Goal: Task Accomplishment & Management: Manage account settings

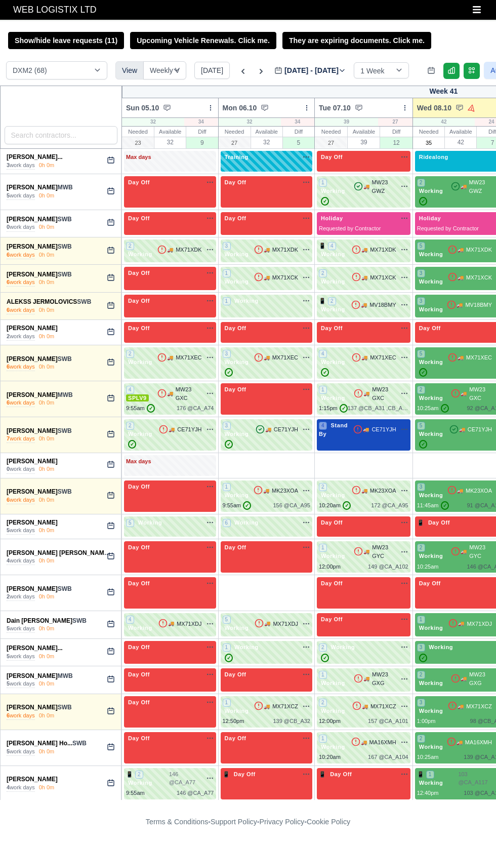
select select "1"
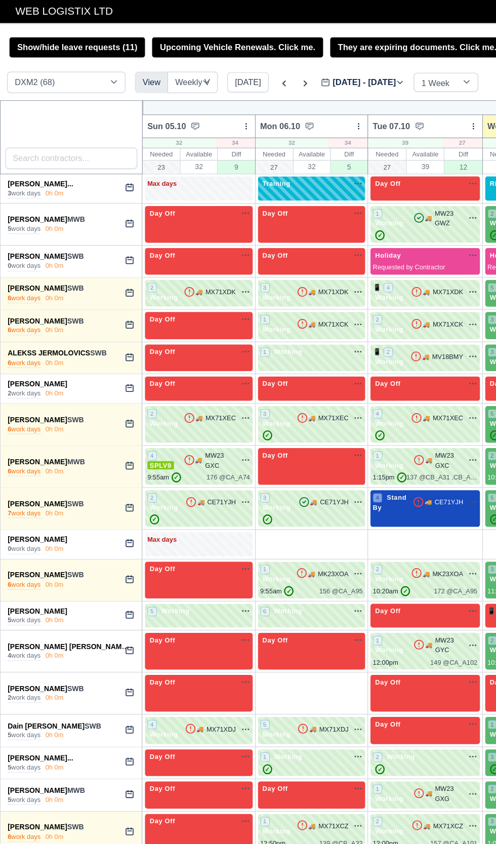
click at [275, 70] on icon at bounding box center [278, 70] width 6 height 6
click at [274, 70] on input "[DATE]" at bounding box center [331, 75] width 114 height 21
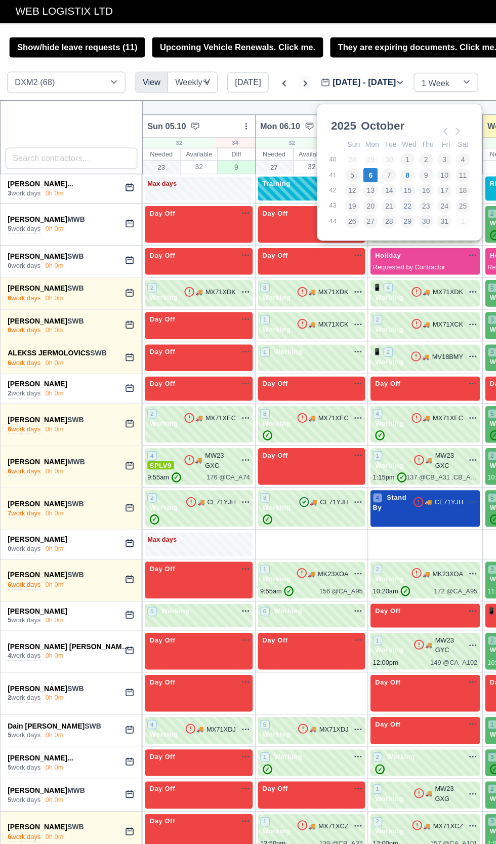
click at [261, 74] on icon at bounding box center [261, 71] width 10 height 10
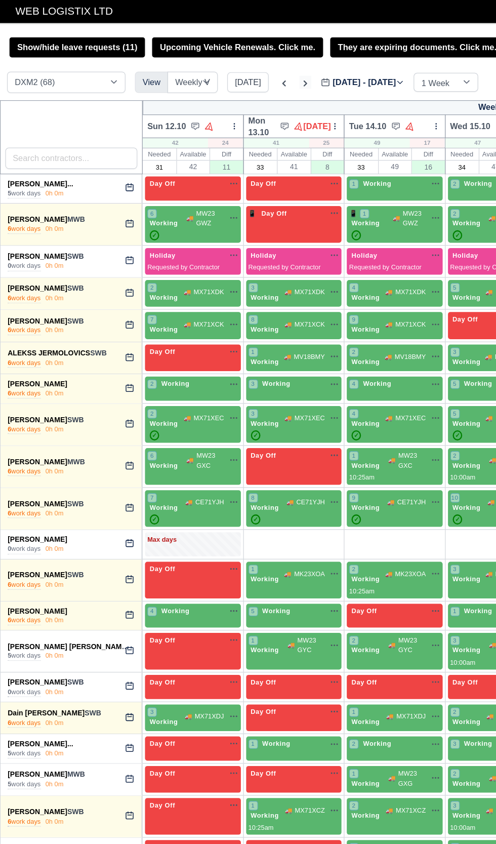
type input "2025-10-13"
click at [144, 156] on span "Day Off" at bounding box center [139, 156] width 26 height 7
select select "Day Off"
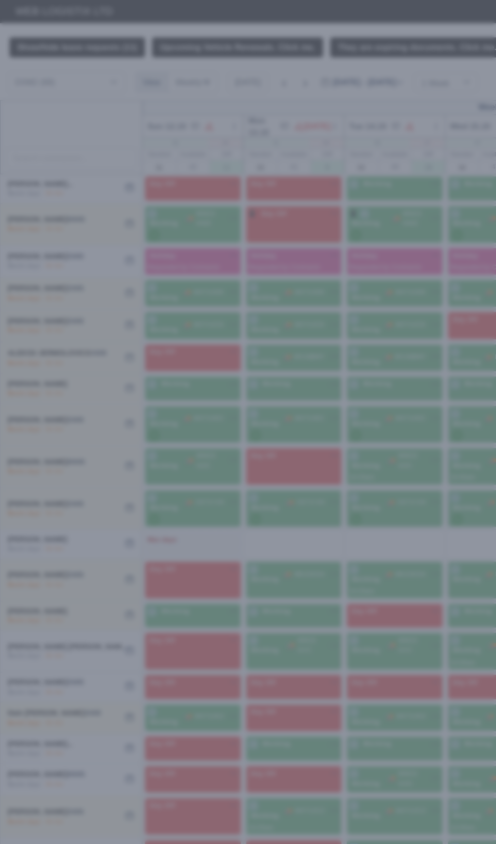
click at [75, 130] on div at bounding box center [248, 422] width 496 height 844
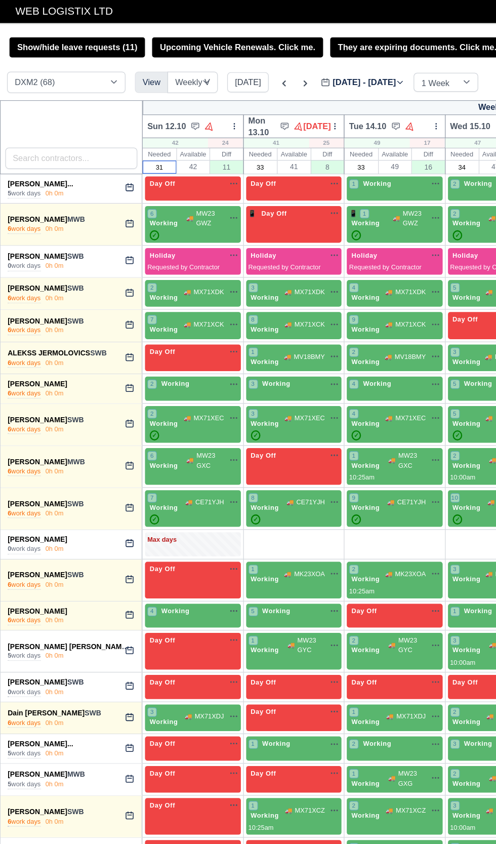
click at [130, 142] on input "31" at bounding box center [137, 143] width 28 height 10
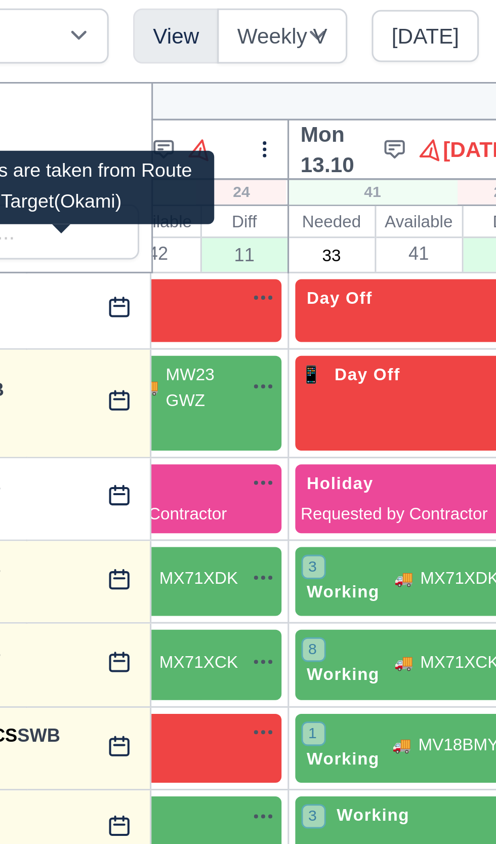
scroll to position [0, 50]
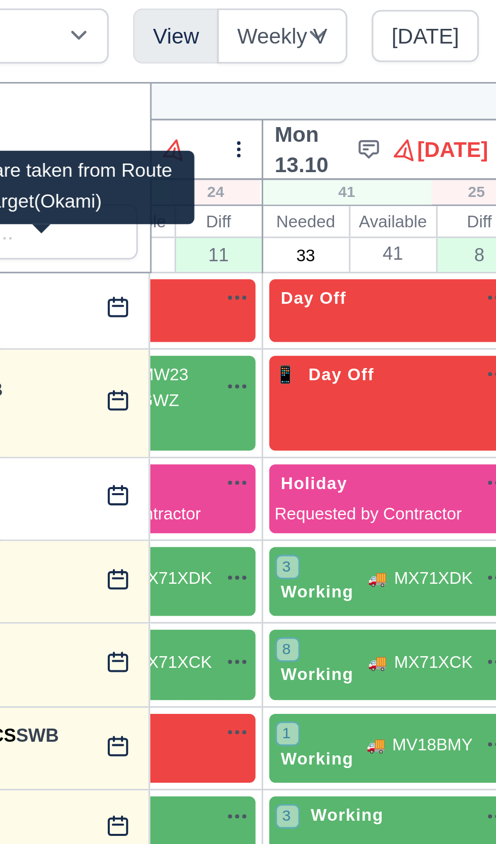
type input "35"
click at [182, 142] on input "33" at bounding box center [173, 143] width 28 height 10
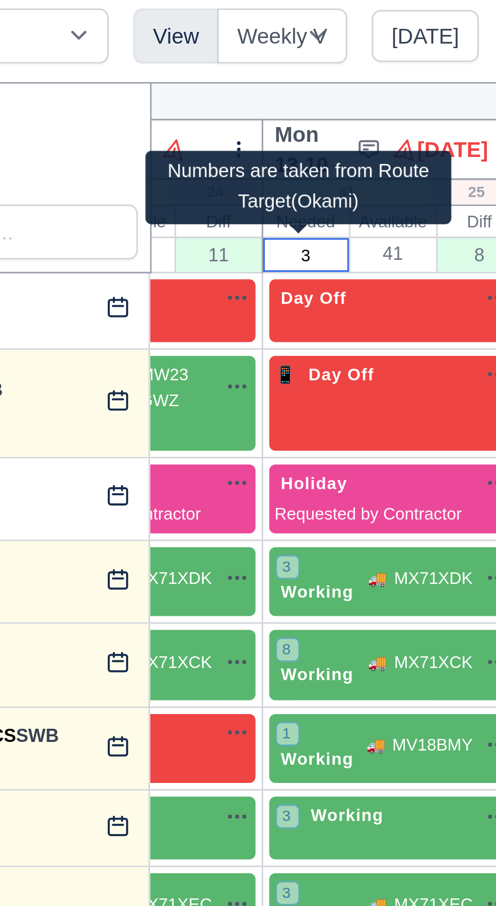
type input "38"
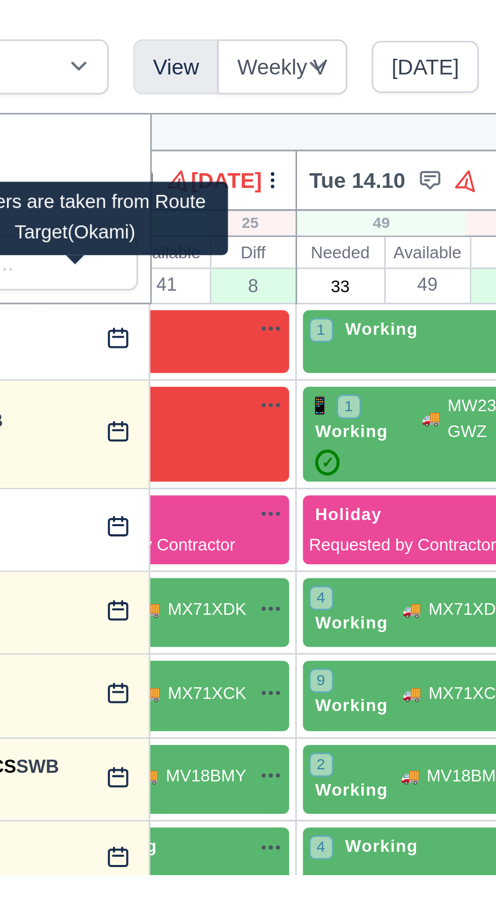
scroll to position [0, 126]
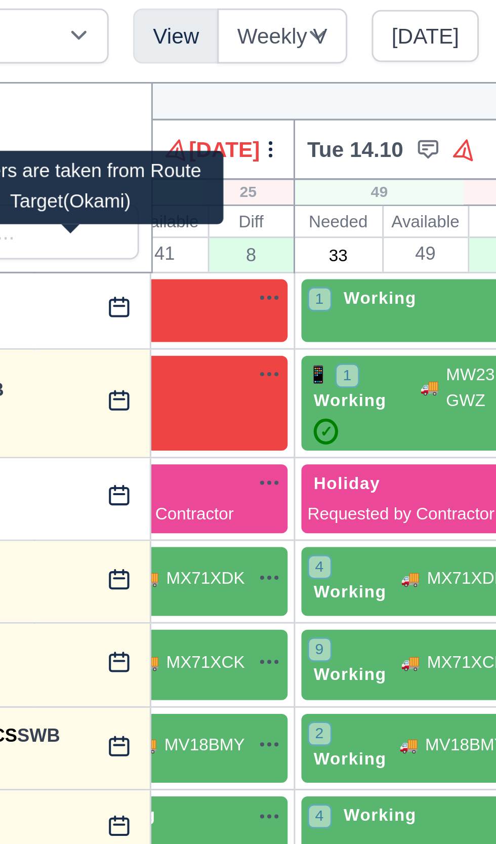
type input "38"
click at [189, 141] on input "33" at bounding box center [184, 143] width 28 height 10
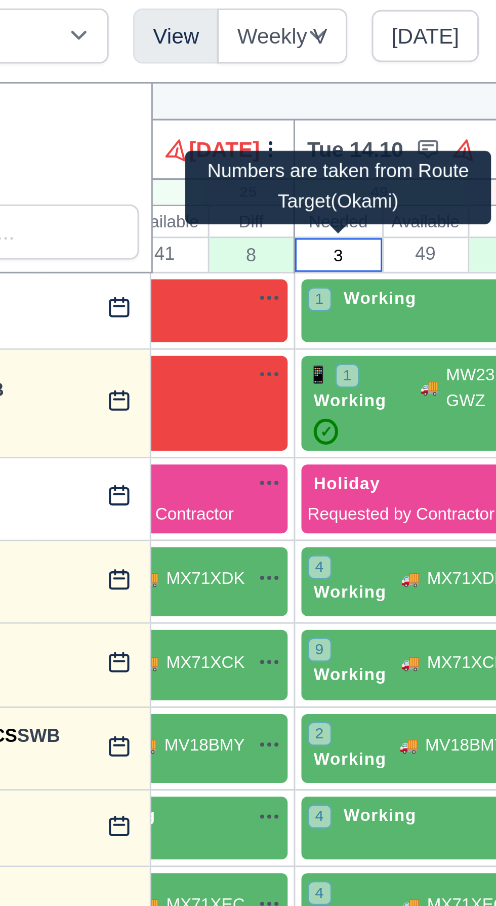
type input "37"
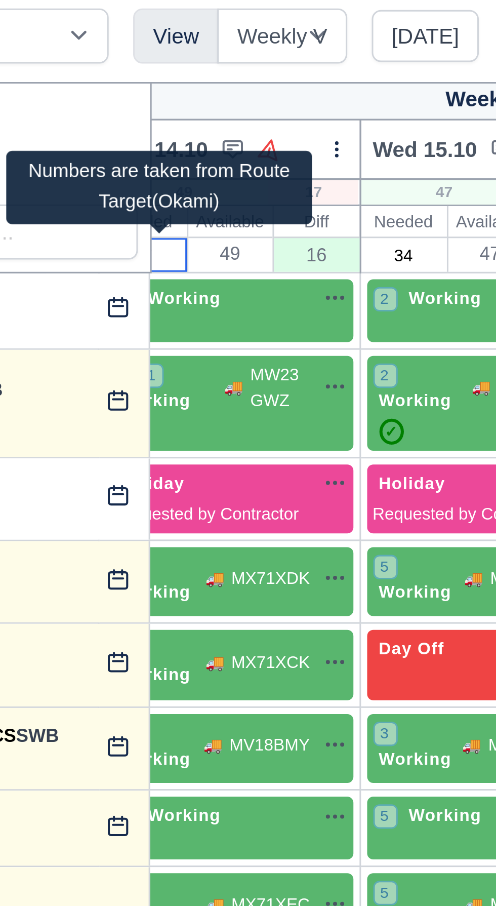
scroll to position [0, 193]
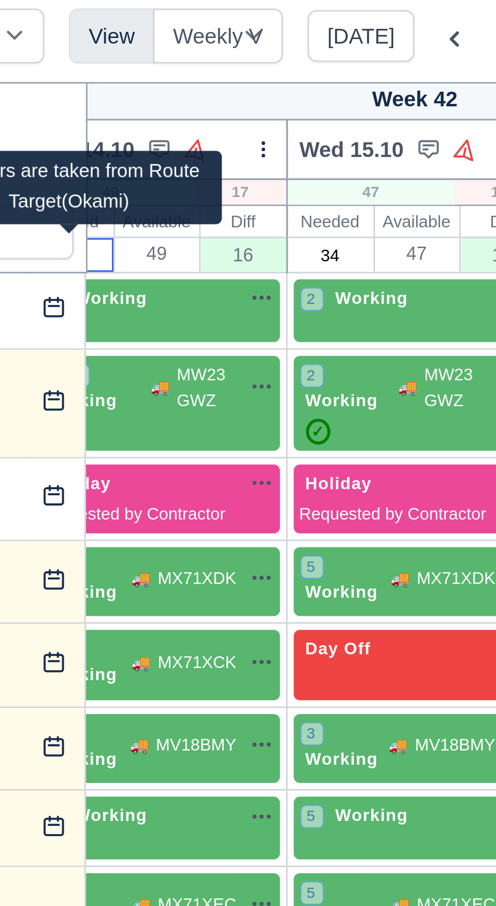
type input "37"
click at [207, 143] on input "34" at bounding box center [201, 143] width 27 height 10
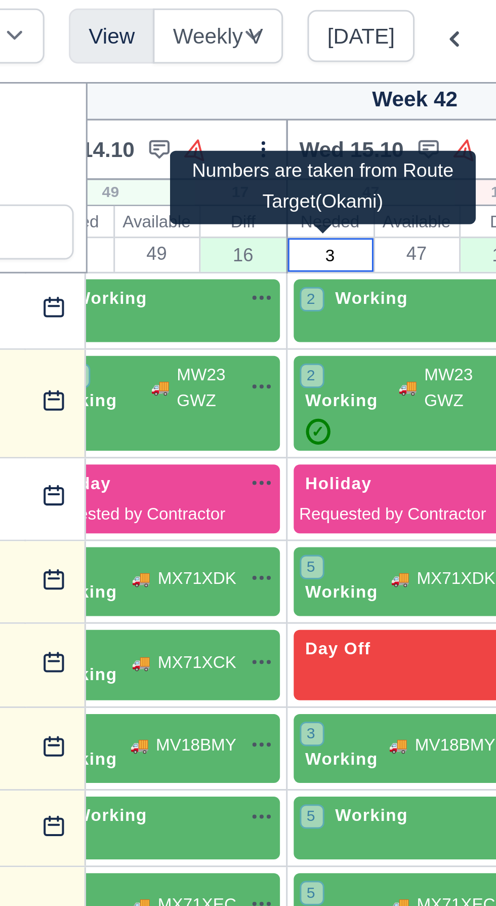
type input "37"
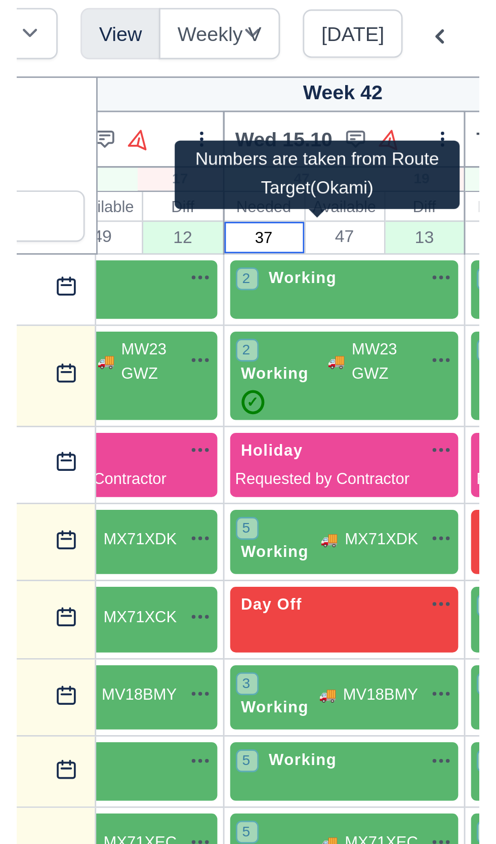
scroll to position [0, 217]
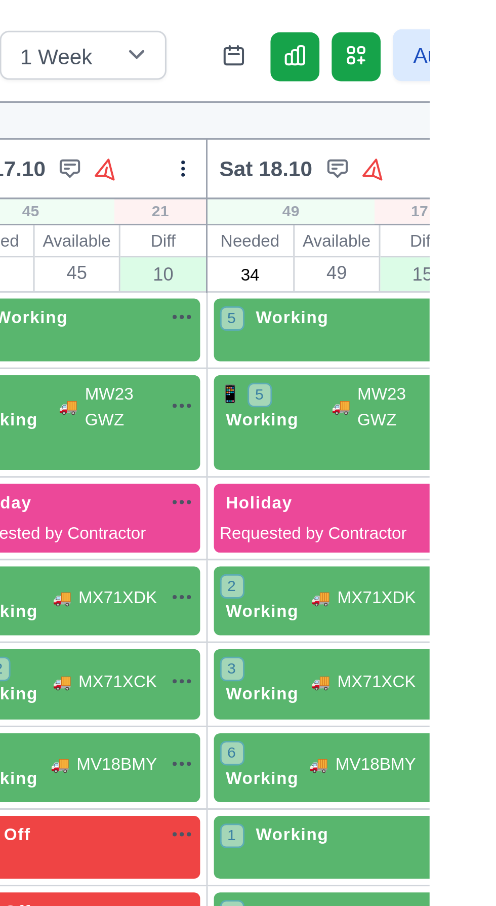
type input "37"
click at [496, 187] on html "WEB LOGISTIX LTD My Invoices Schedule Workforce Manpower Expiring Documents Lea…" at bounding box center [248, 453] width 496 height 906
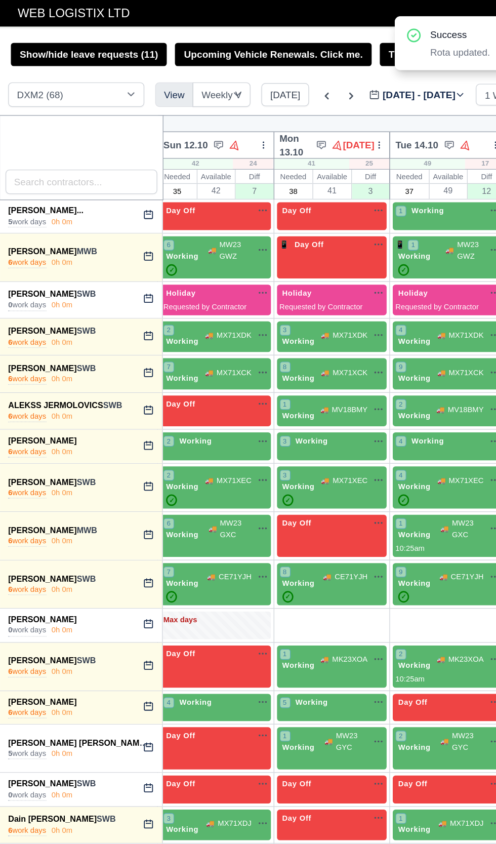
scroll to position [0, 5]
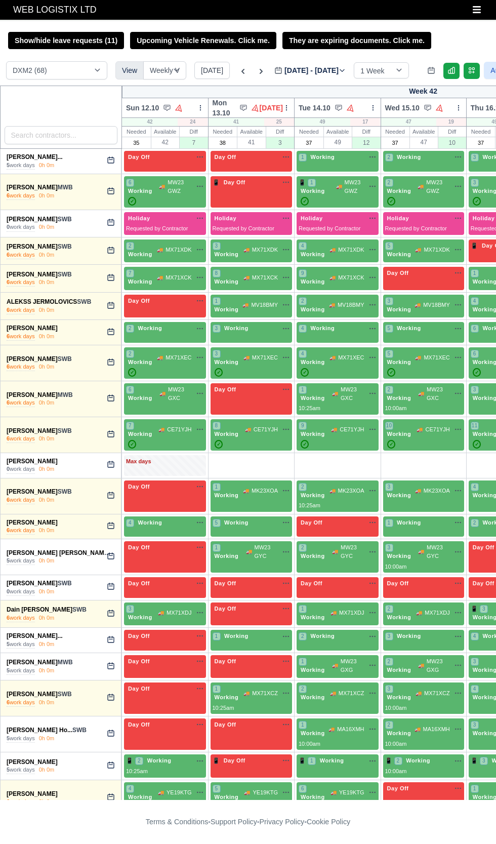
select select "1"
